Goal: Task Accomplishment & Management: Complete application form

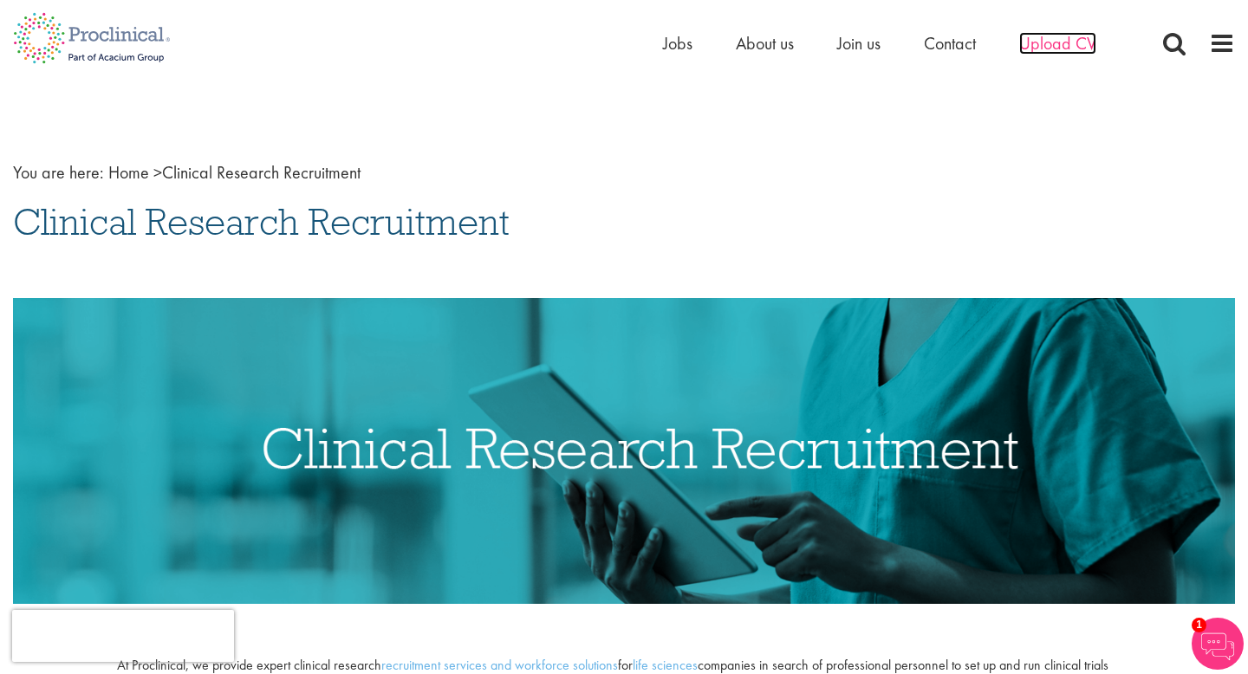
click at [1045, 46] on span "Upload CV" at bounding box center [1057, 43] width 77 height 23
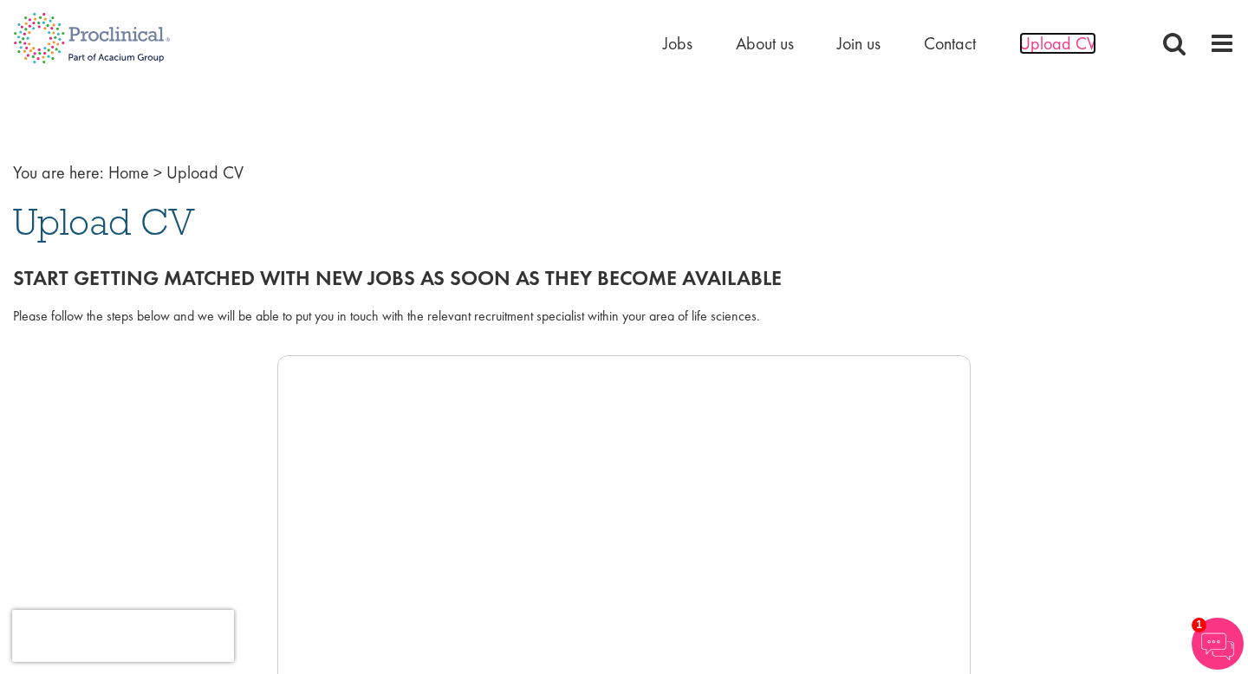
click at [1084, 36] on span "Upload CV" at bounding box center [1057, 43] width 77 height 23
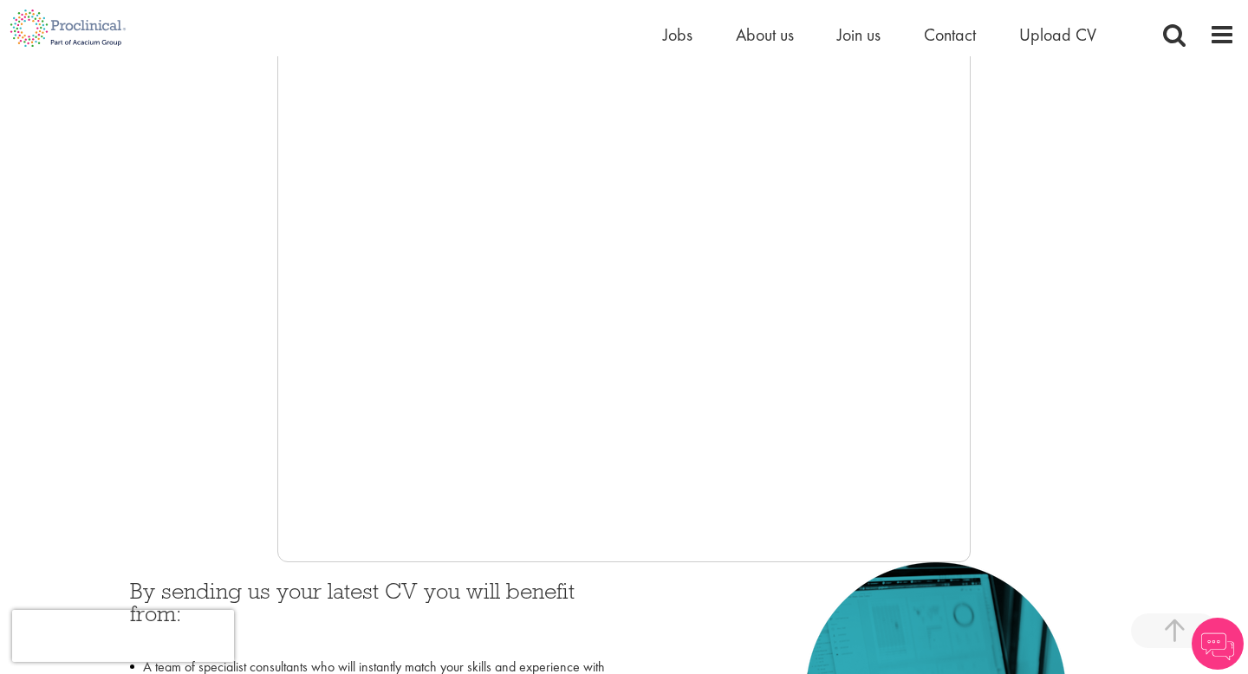
scroll to position [342, 0]
